Goal: Book appointment/travel/reservation

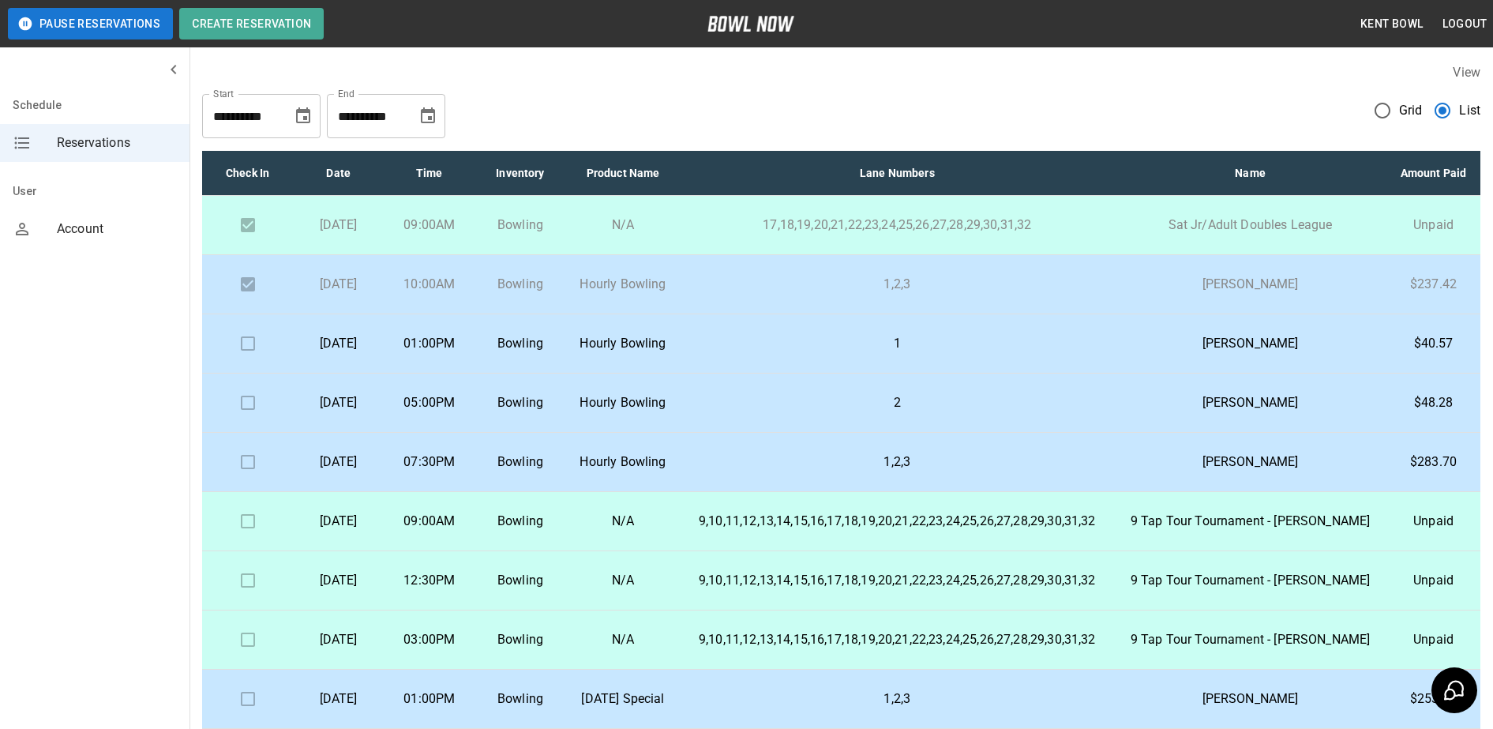
click at [982, 372] on td "1" at bounding box center [898, 343] width 434 height 59
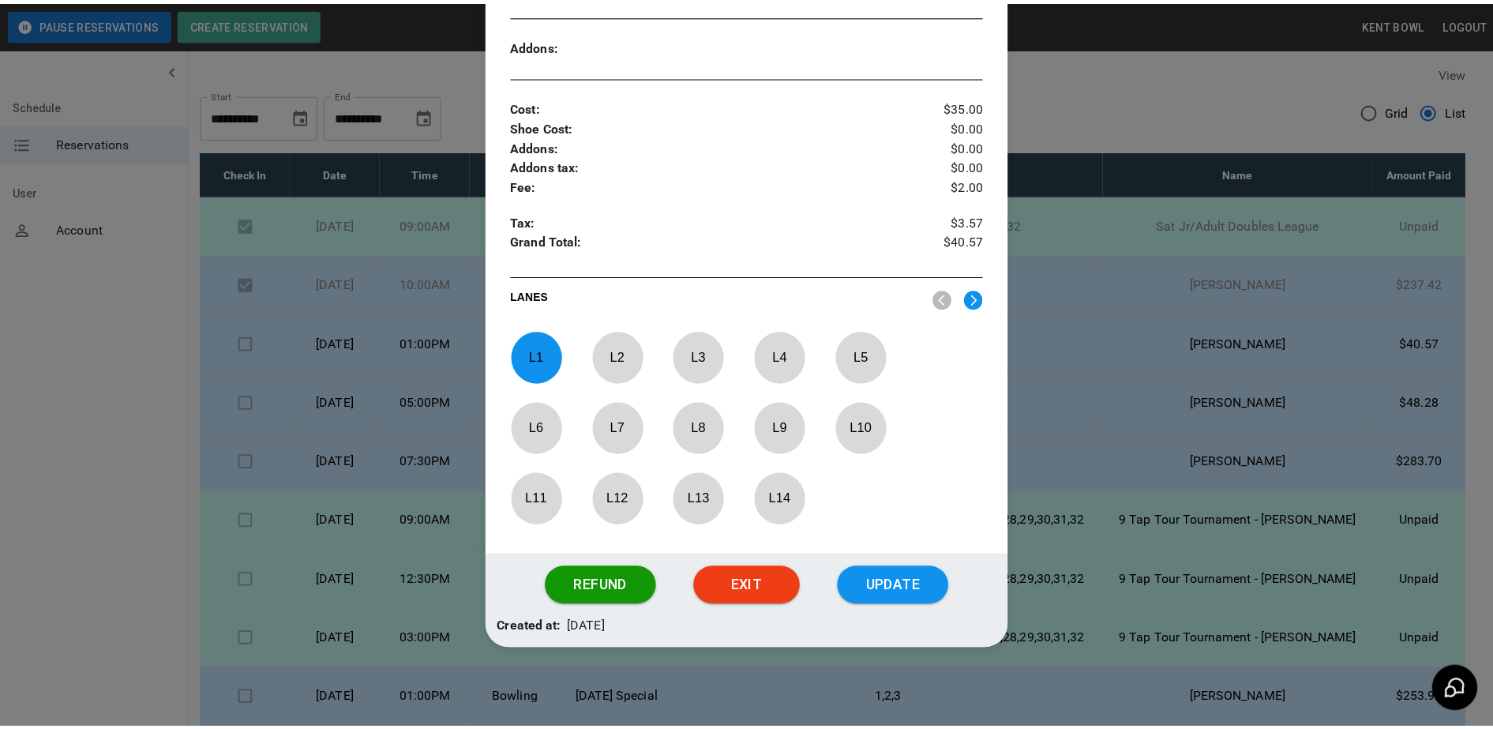
scroll to position [435, 0]
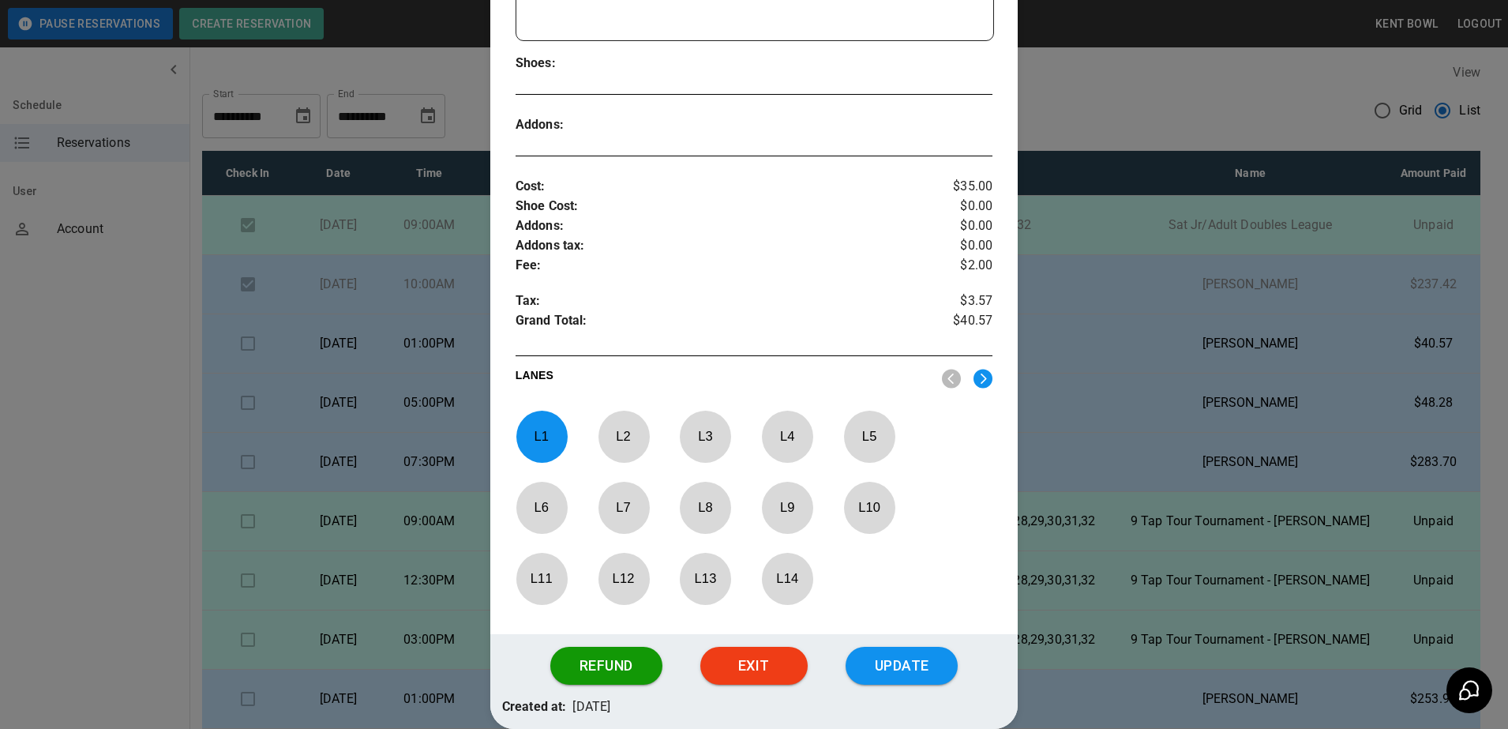
click at [220, 531] on div at bounding box center [754, 364] width 1508 height 729
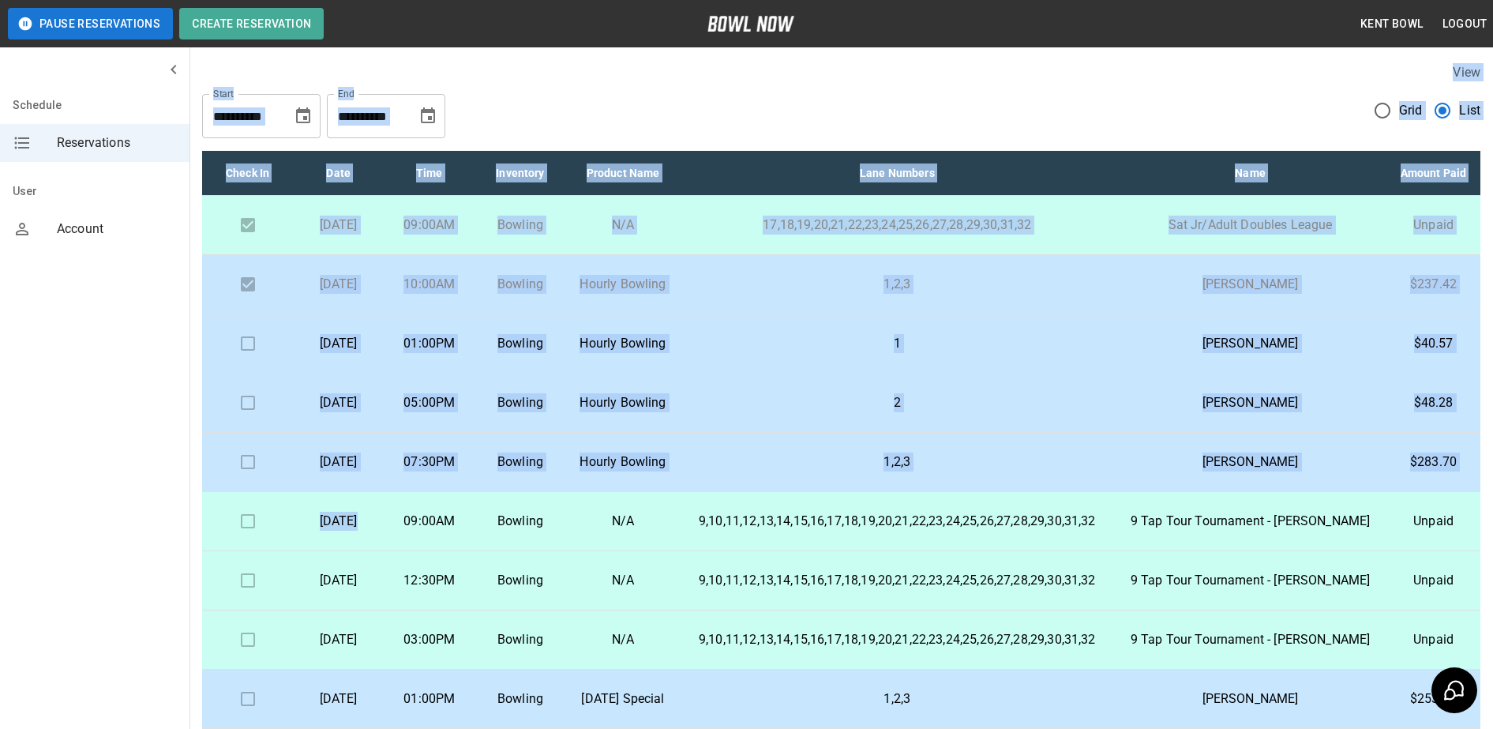
drag, startPoint x: 220, startPoint y: 531, endPoint x: 51, endPoint y: 252, distance: 326.7
click at [51, 252] on div "**********" at bounding box center [746, 437] width 1493 height 874
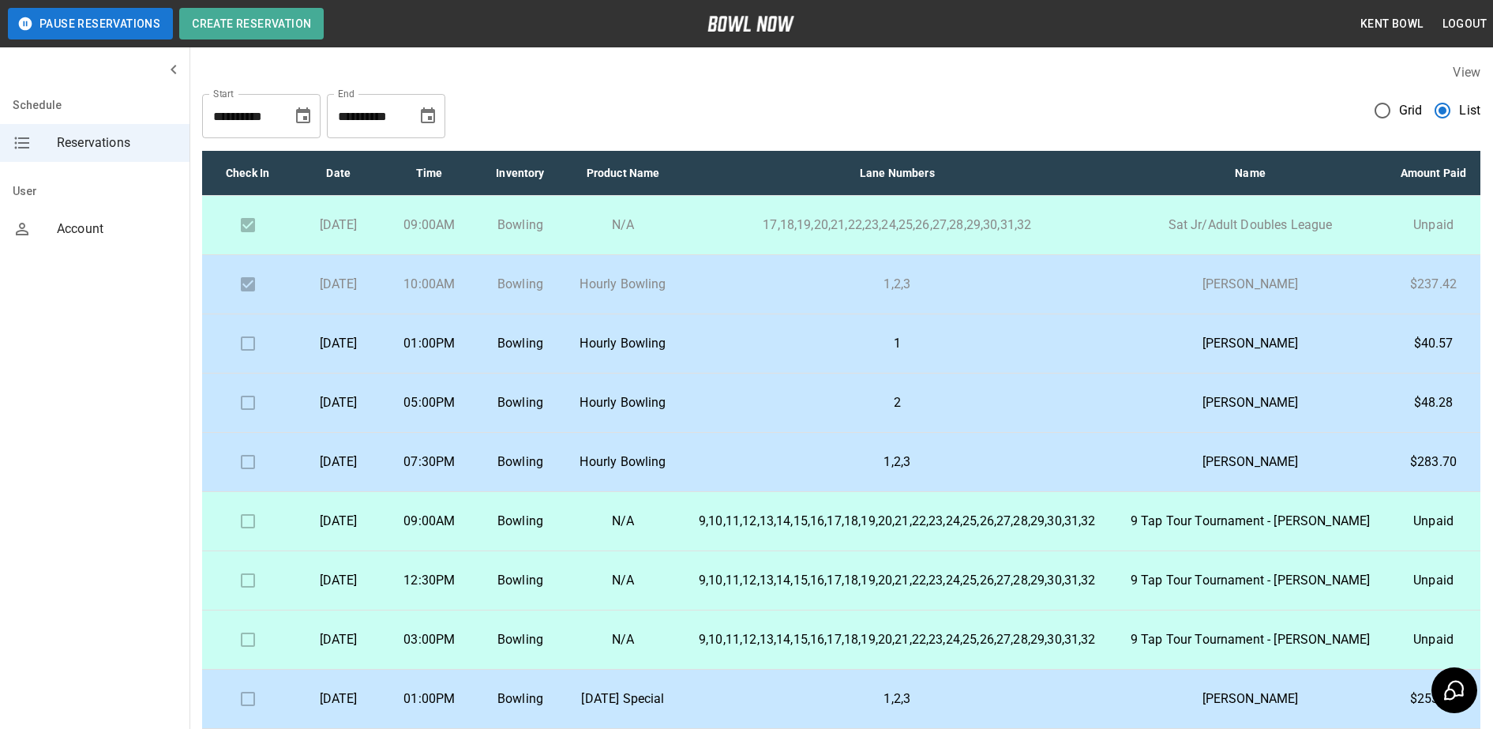
drag, startPoint x: 51, startPoint y: 252, endPoint x: 115, endPoint y: 396, distance: 158.0
click at [115, 396] on div "Schedule Reservations User Account" at bounding box center [95, 364] width 190 height 729
